Goal: Check status

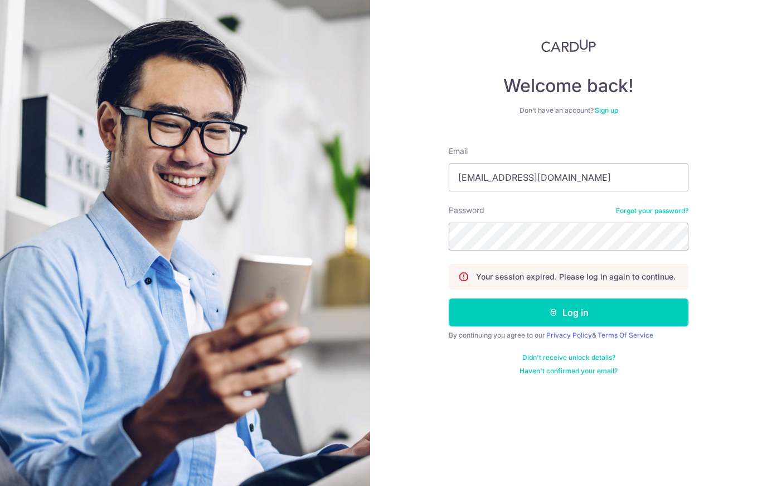
type input "[EMAIL_ADDRESS][DOMAIN_NAME]"
click at [569, 312] on button "Log in" at bounding box center [569, 312] width 240 height 28
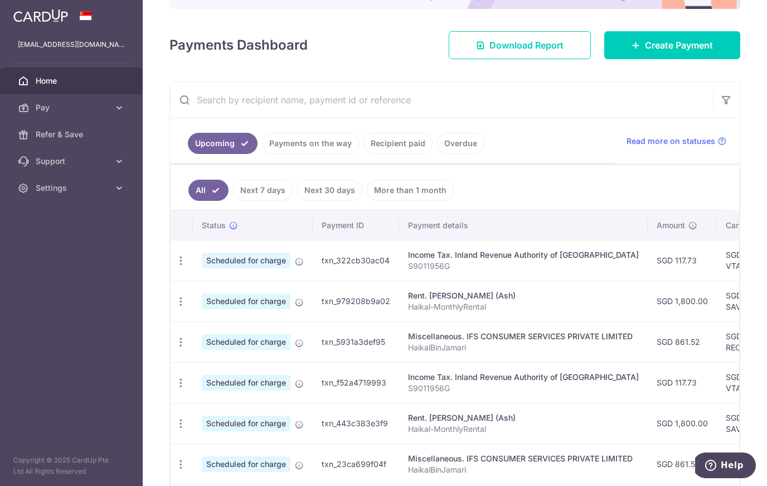
scroll to position [89, 0]
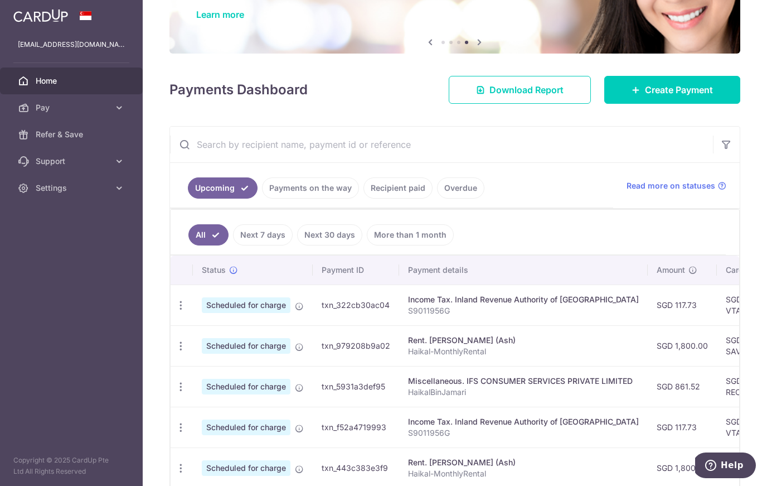
click at [335, 197] on link "Payments on the way" at bounding box center [310, 187] width 97 height 21
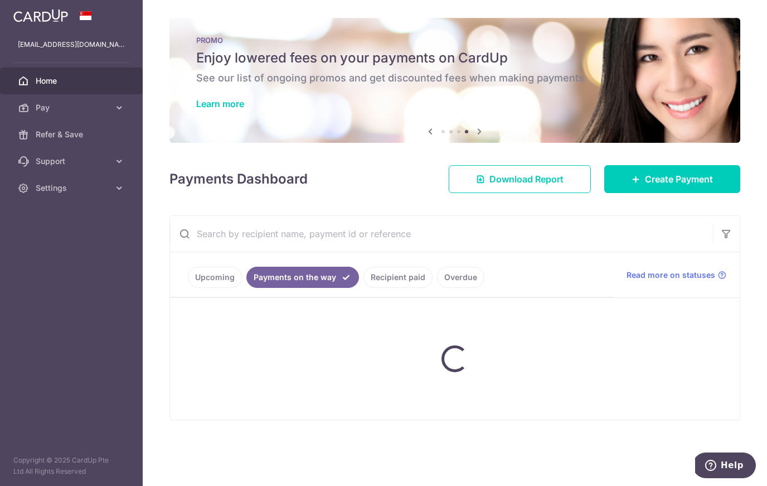
scroll to position [0, 0]
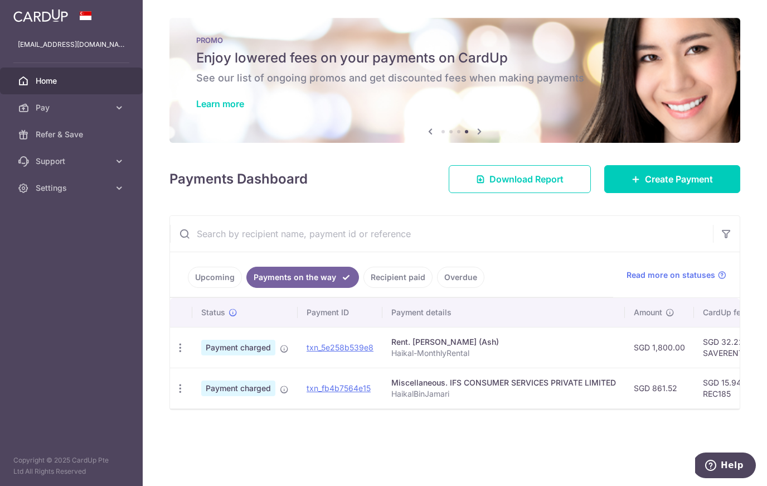
click at [230, 278] on link "Upcoming" at bounding box center [215, 277] width 54 height 21
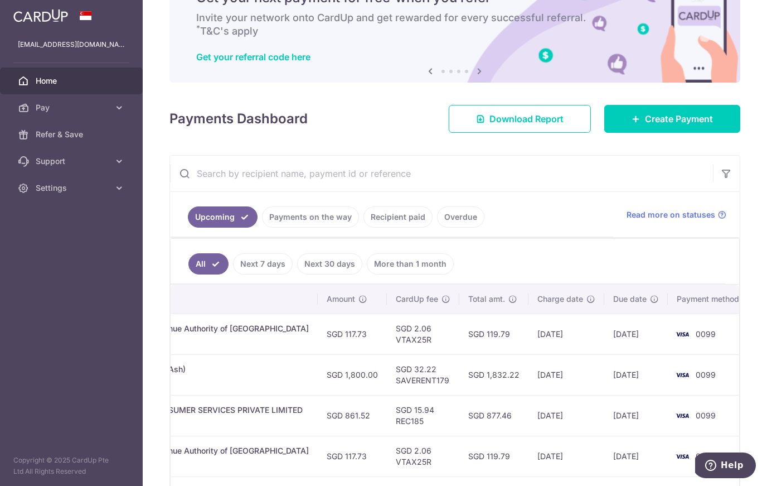
scroll to position [0, 330]
click at [282, 218] on link "Payments on the way" at bounding box center [310, 216] width 97 height 21
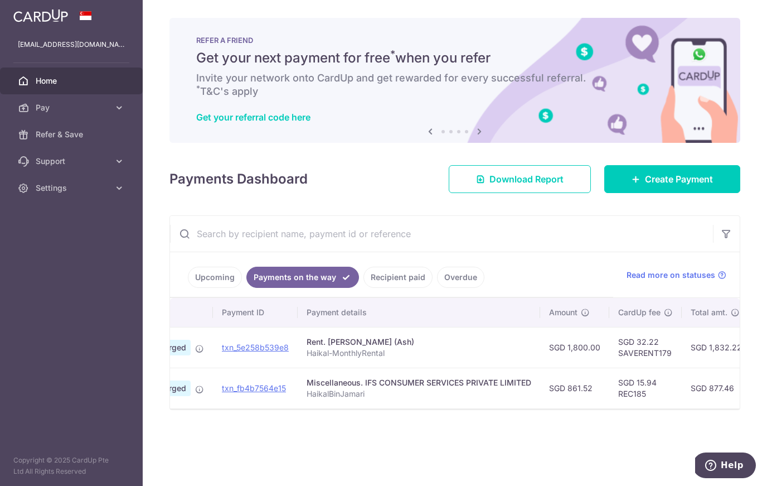
scroll to position [0, 64]
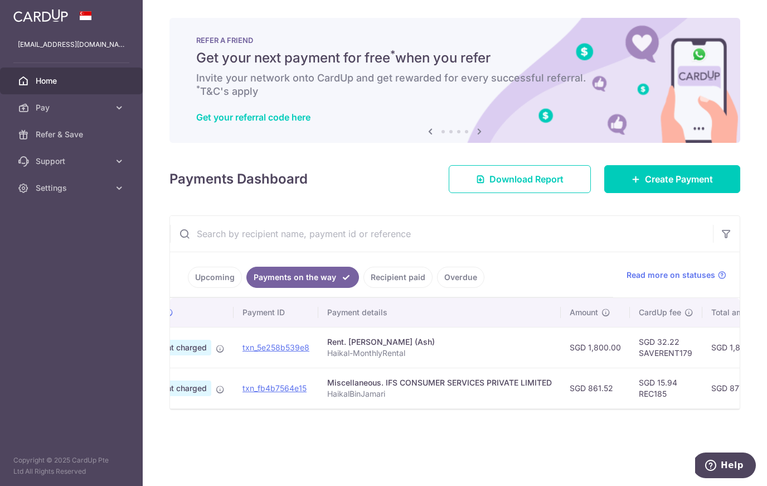
click at [390, 279] on link "Recipient paid" at bounding box center [398, 277] width 69 height 21
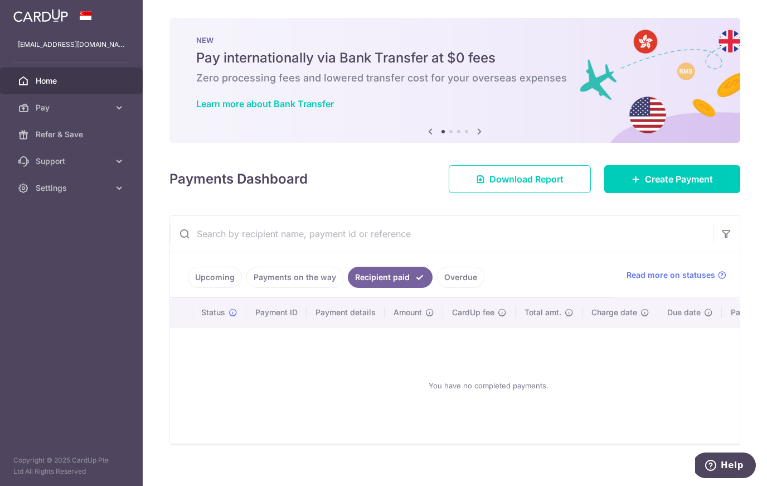
click at [322, 279] on link "Payments on the way" at bounding box center [294, 277] width 97 height 21
